Goal: Answer question/provide support: Answer question/provide support

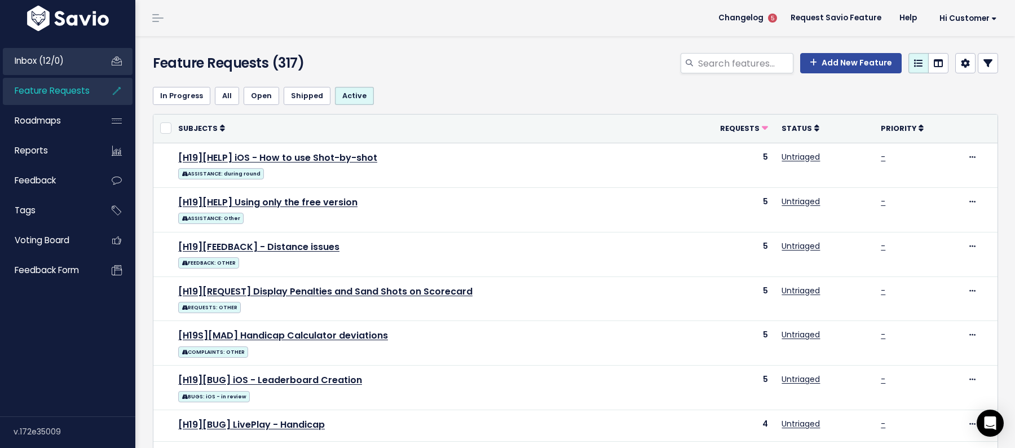
click at [72, 58] on link "Inbox (12/0)" at bounding box center [48, 61] width 91 height 26
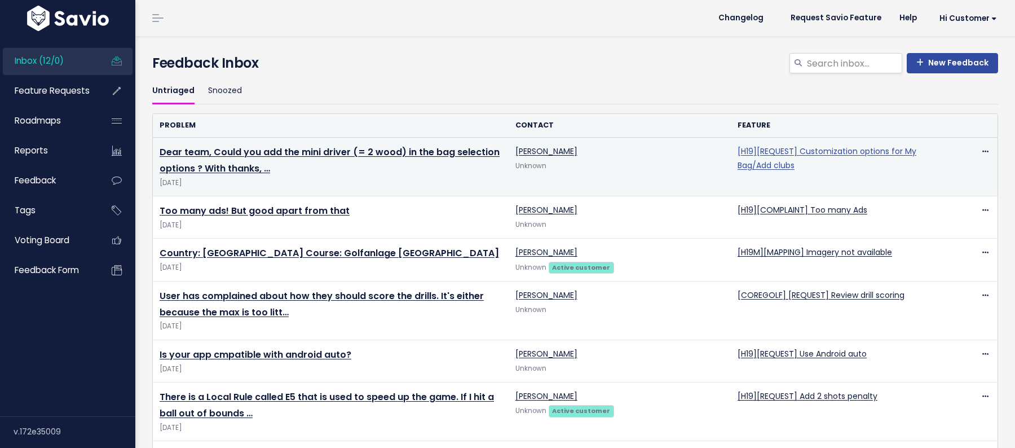
click at [877, 153] on link "[H19][REQUEST] Customization options for My Bag/Add clubs" at bounding box center [827, 158] width 179 height 25
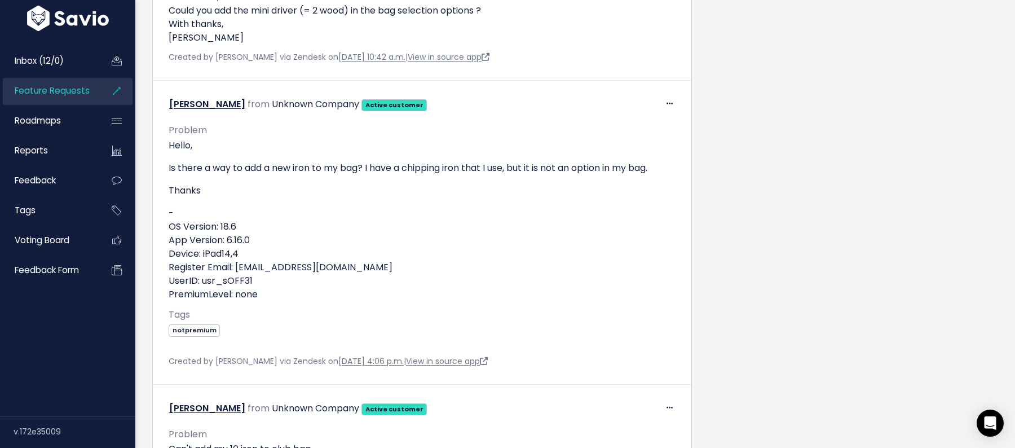
scroll to position [695, 0]
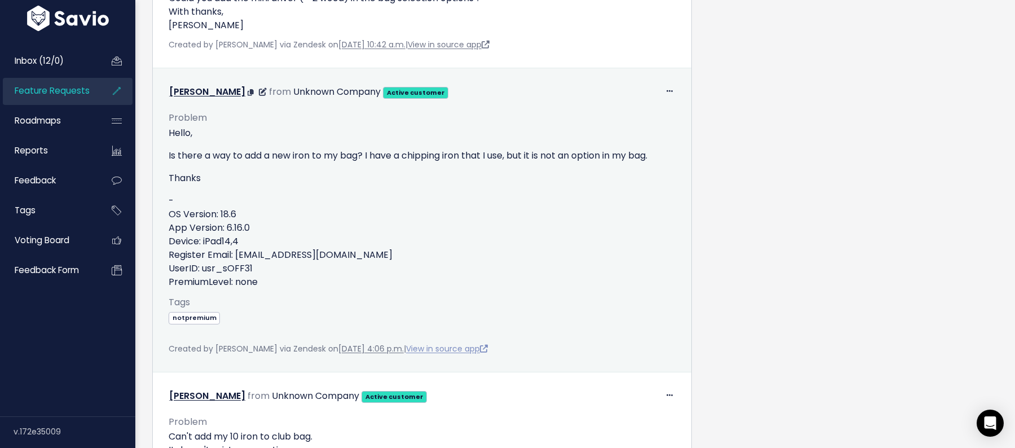
click at [466, 343] on link "View in source app" at bounding box center [447, 348] width 82 height 11
